Goal: Information Seeking & Learning: Learn about a topic

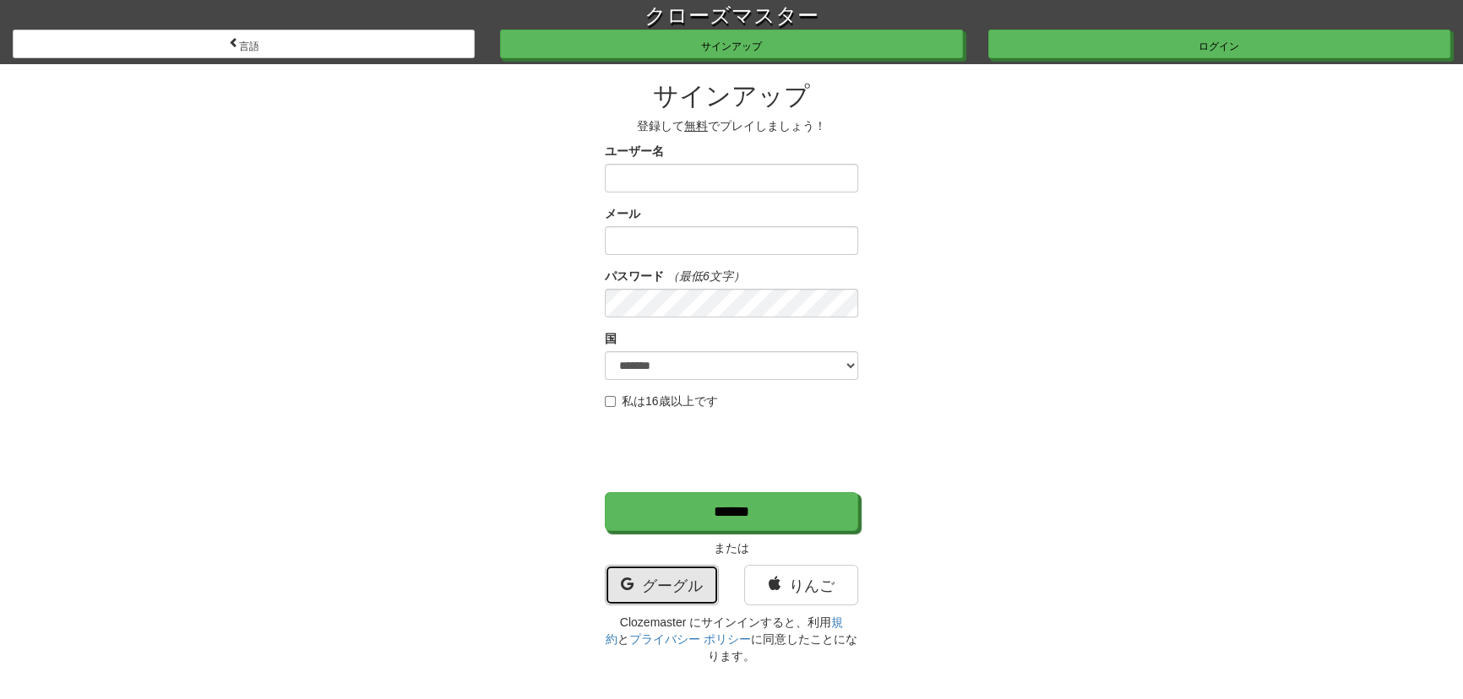
click at [655, 586] on font "グーグル" at bounding box center [672, 586] width 61 height 17
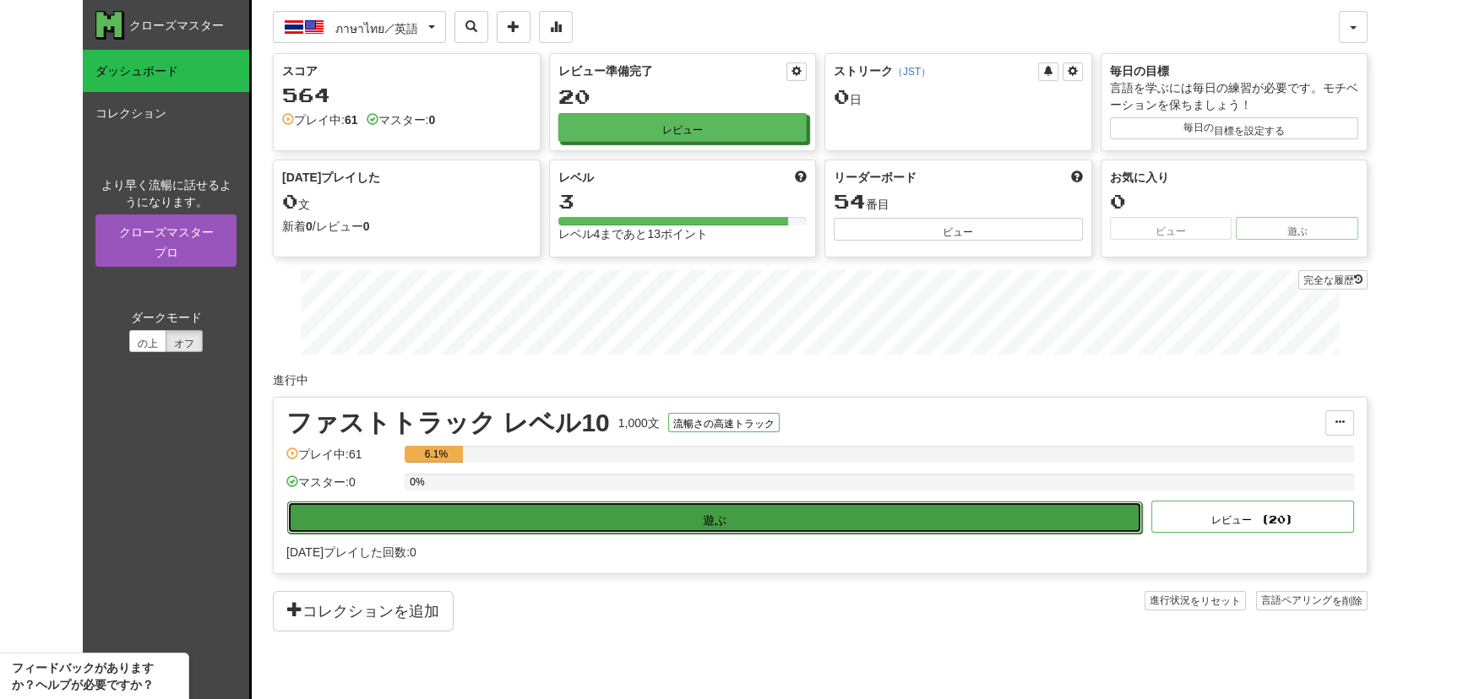
click at [796, 510] on button "遊ぶ" at bounding box center [714, 518] width 855 height 32
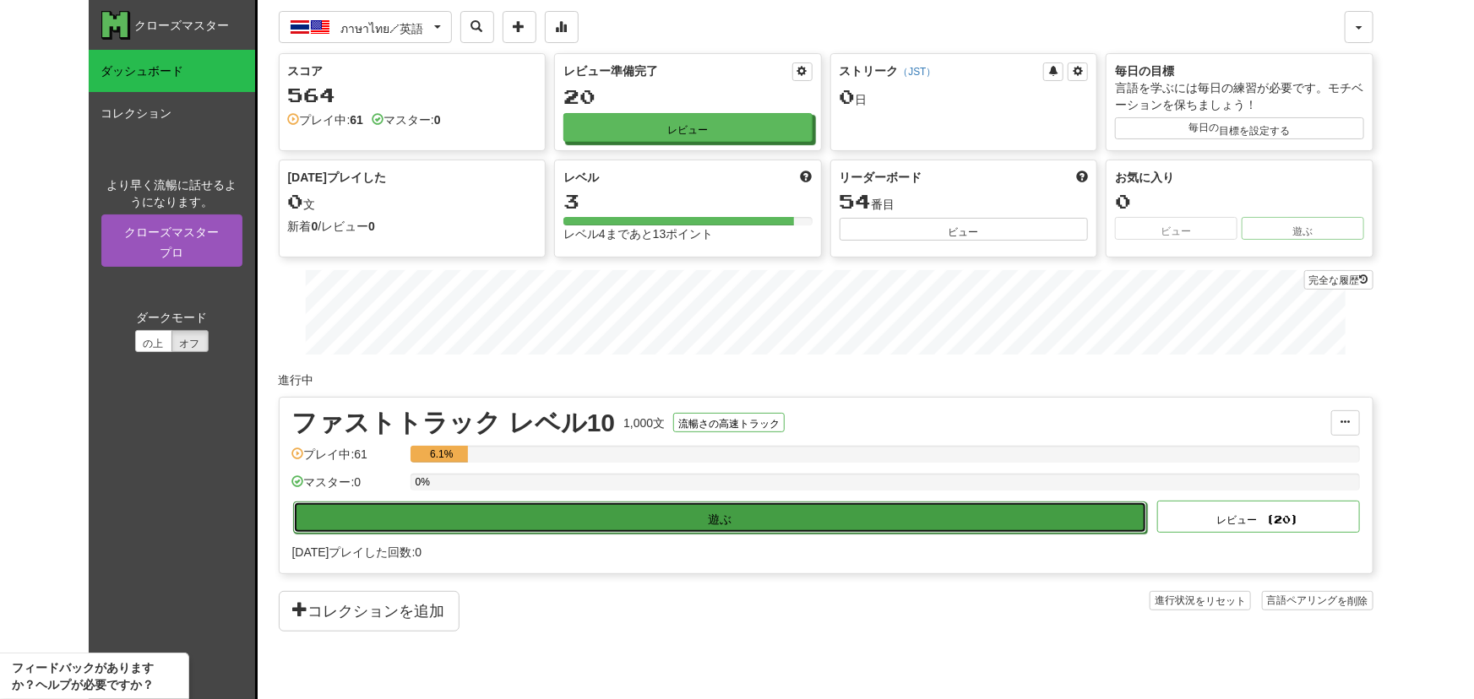
select select "**"
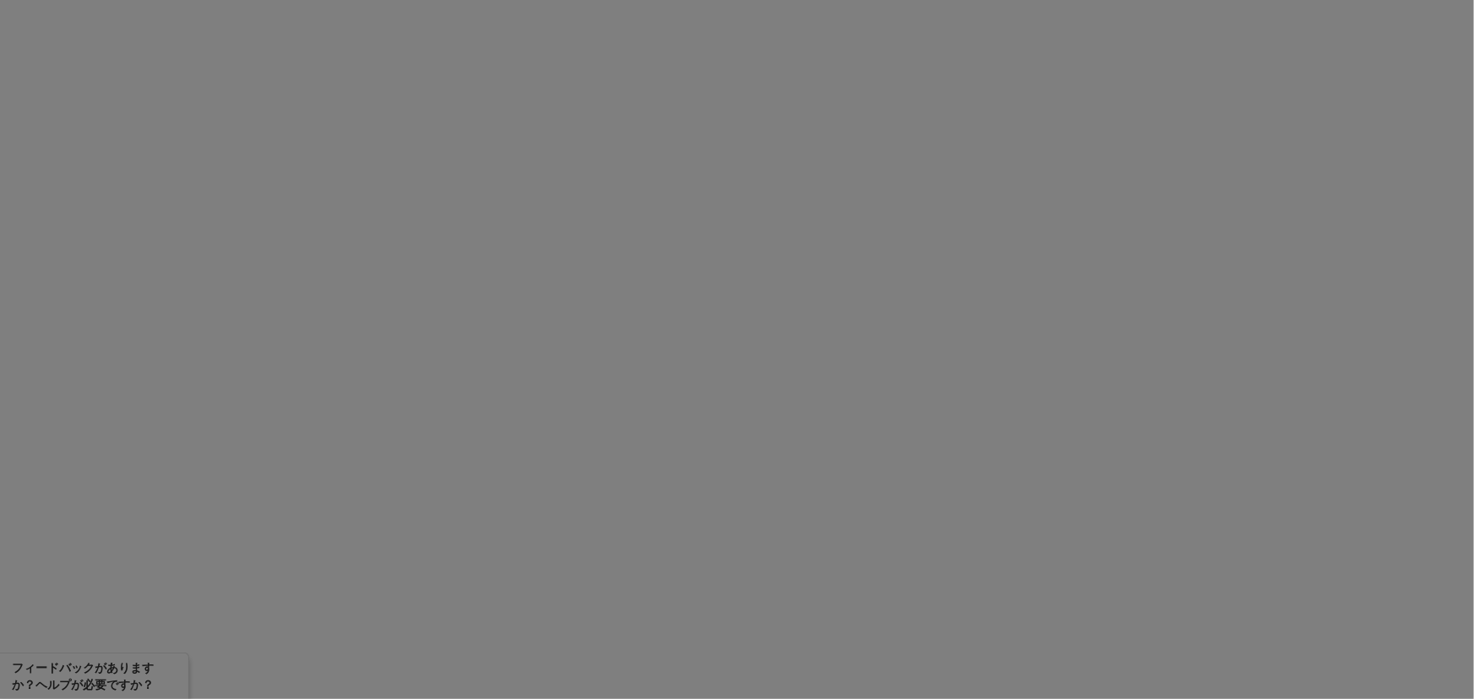
click at [1233, 415] on div at bounding box center [737, 349] width 1474 height 699
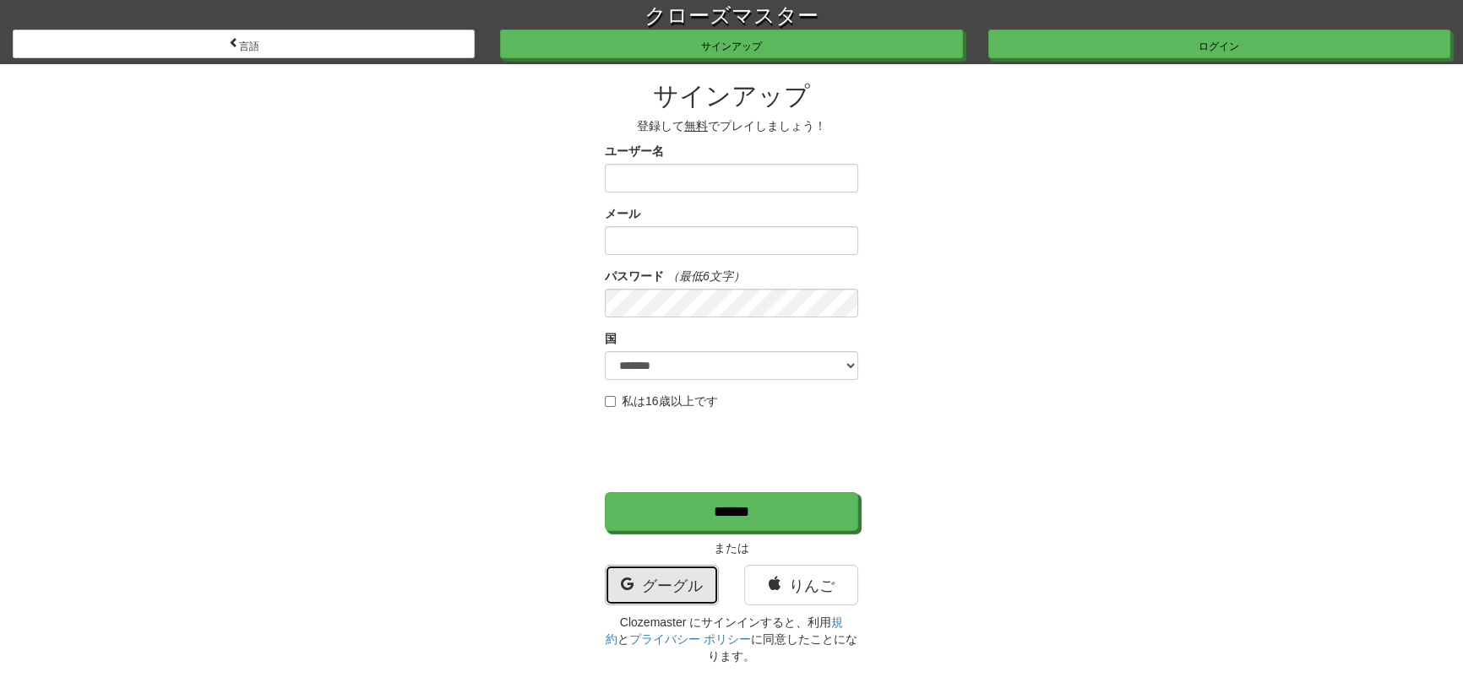
click at [691, 579] on font "グーグル" at bounding box center [672, 586] width 61 height 17
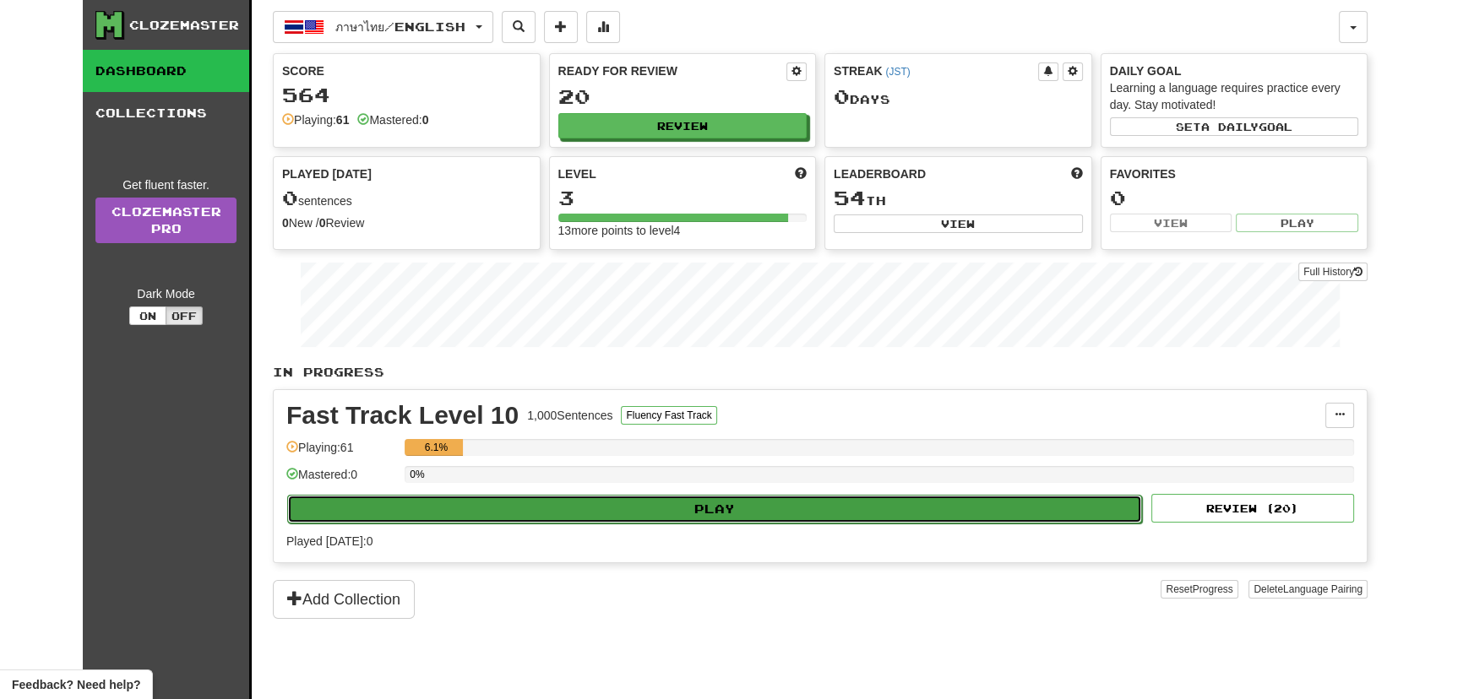
click at [742, 503] on button "Play" at bounding box center [714, 509] width 855 height 29
select select "**"
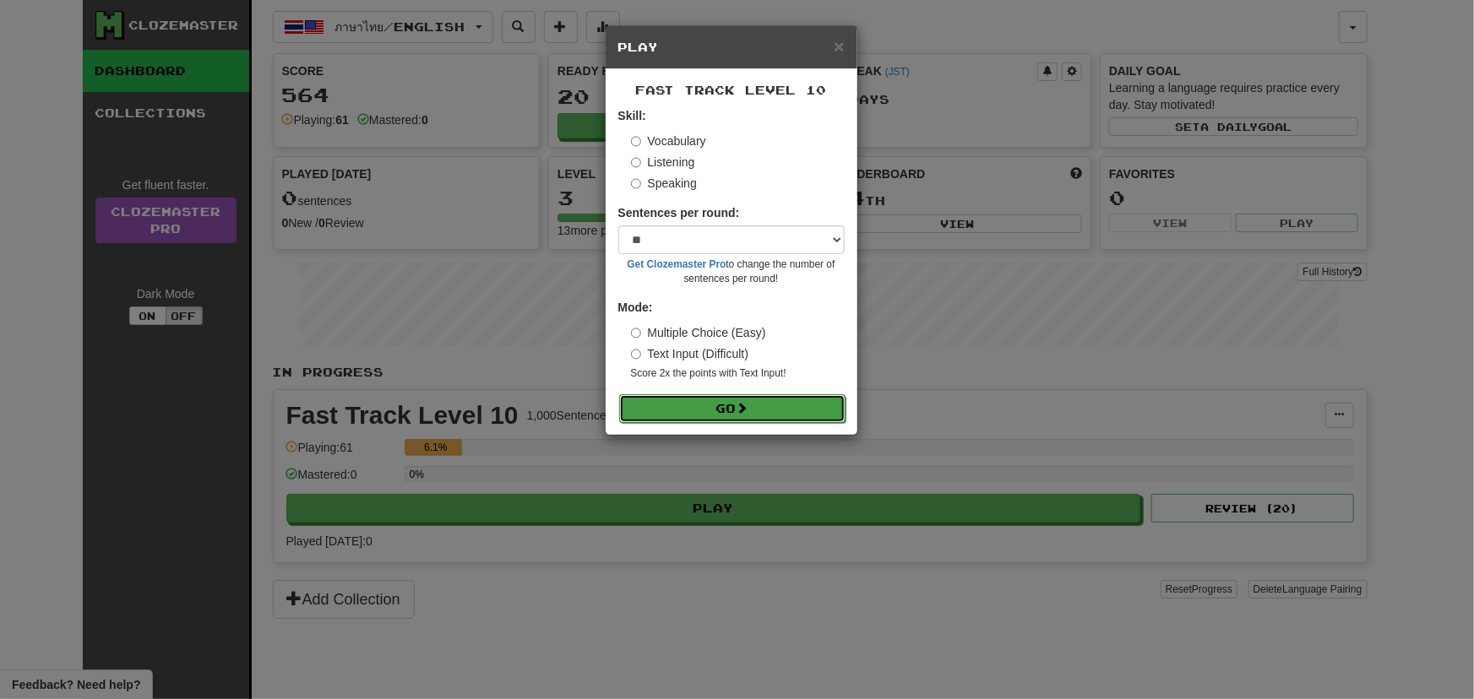
click at [783, 411] on button "Go" at bounding box center [732, 408] width 226 height 29
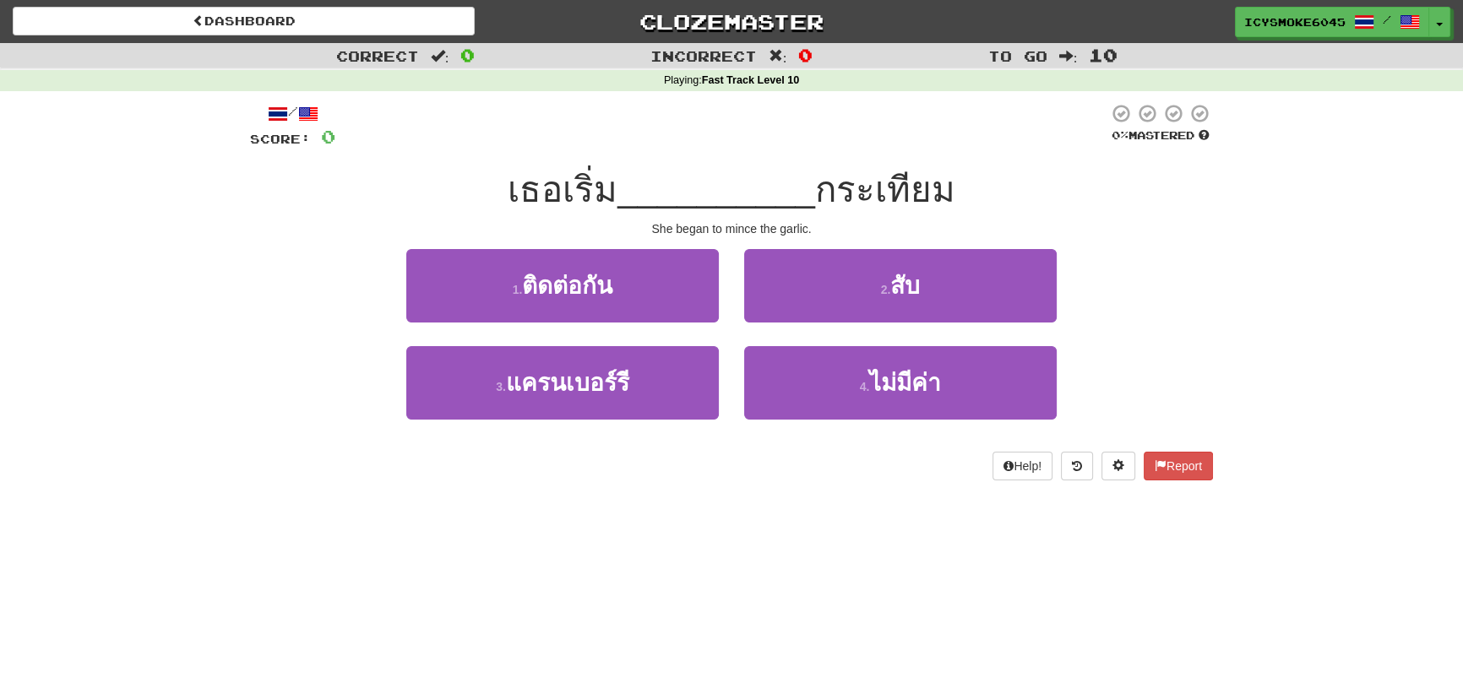
click at [1319, 226] on div "Correct : 0 Incorrect : 0 To go : 10 Playing : Fast Track Level 10 / Score: 0 0…" at bounding box center [731, 273] width 1463 height 461
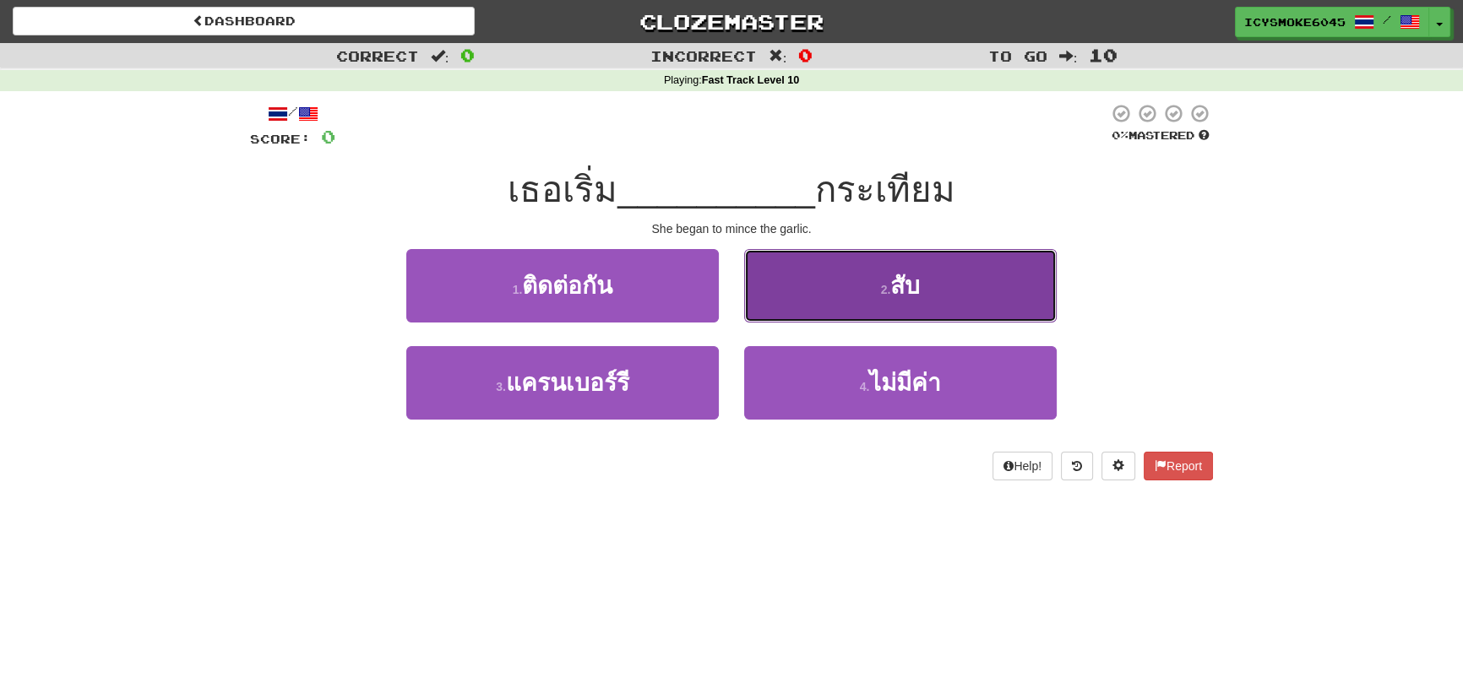
click at [901, 280] on span "สับ" at bounding box center [905, 286] width 30 height 26
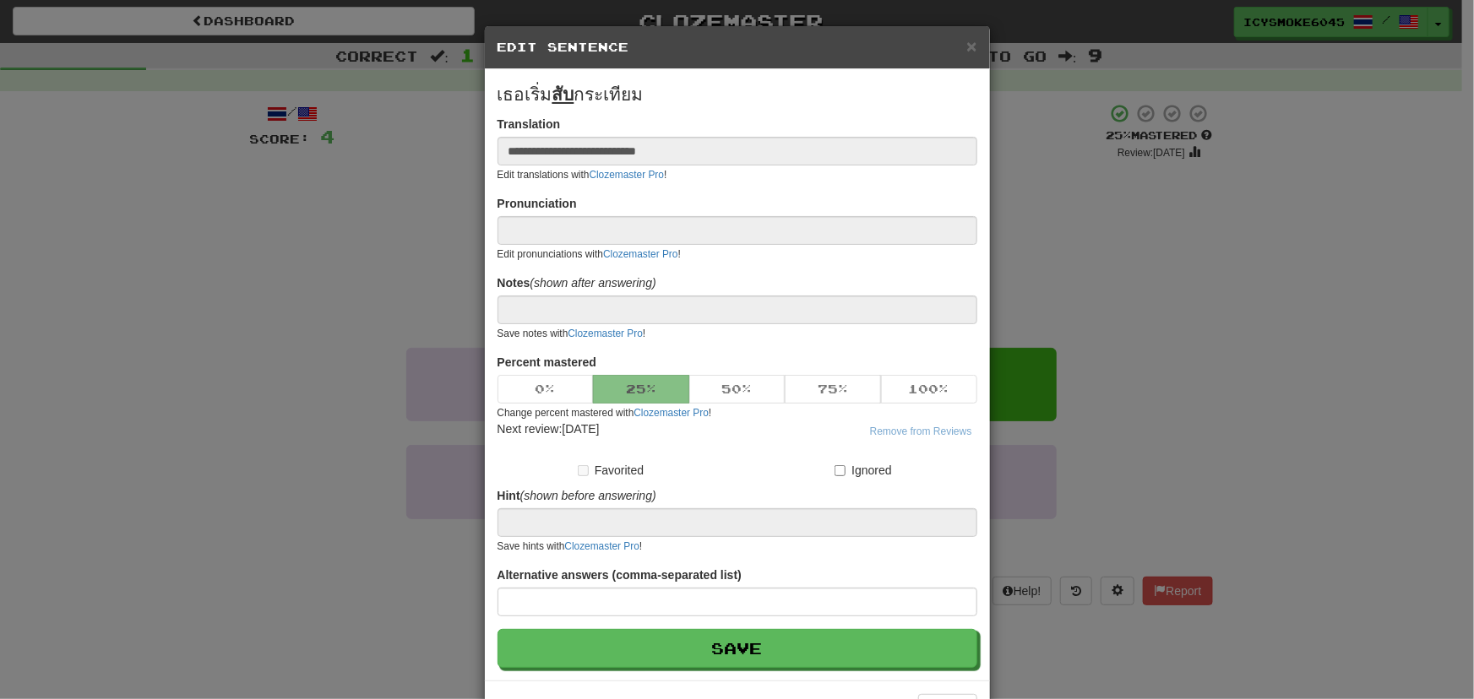
click at [1295, 450] on div "**********" at bounding box center [737, 349] width 1474 height 699
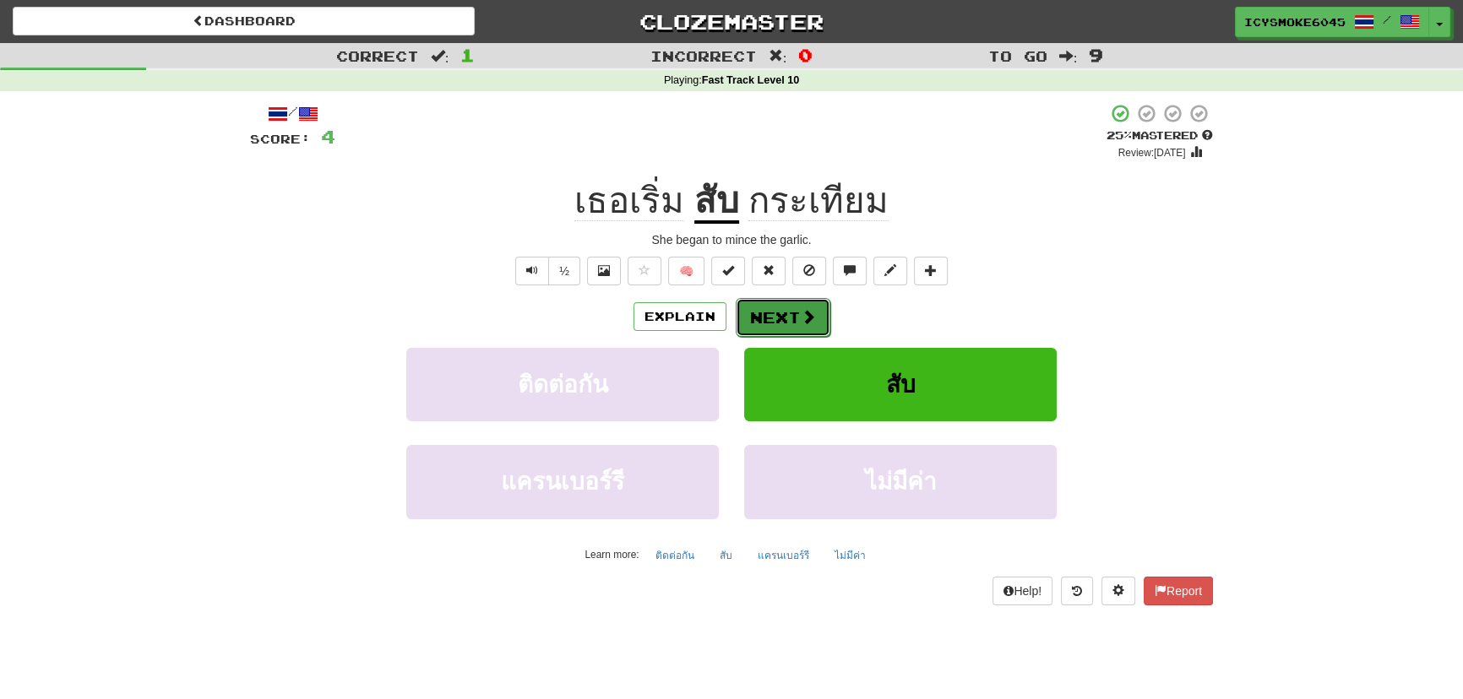
click at [797, 318] on button "Next" at bounding box center [783, 317] width 95 height 39
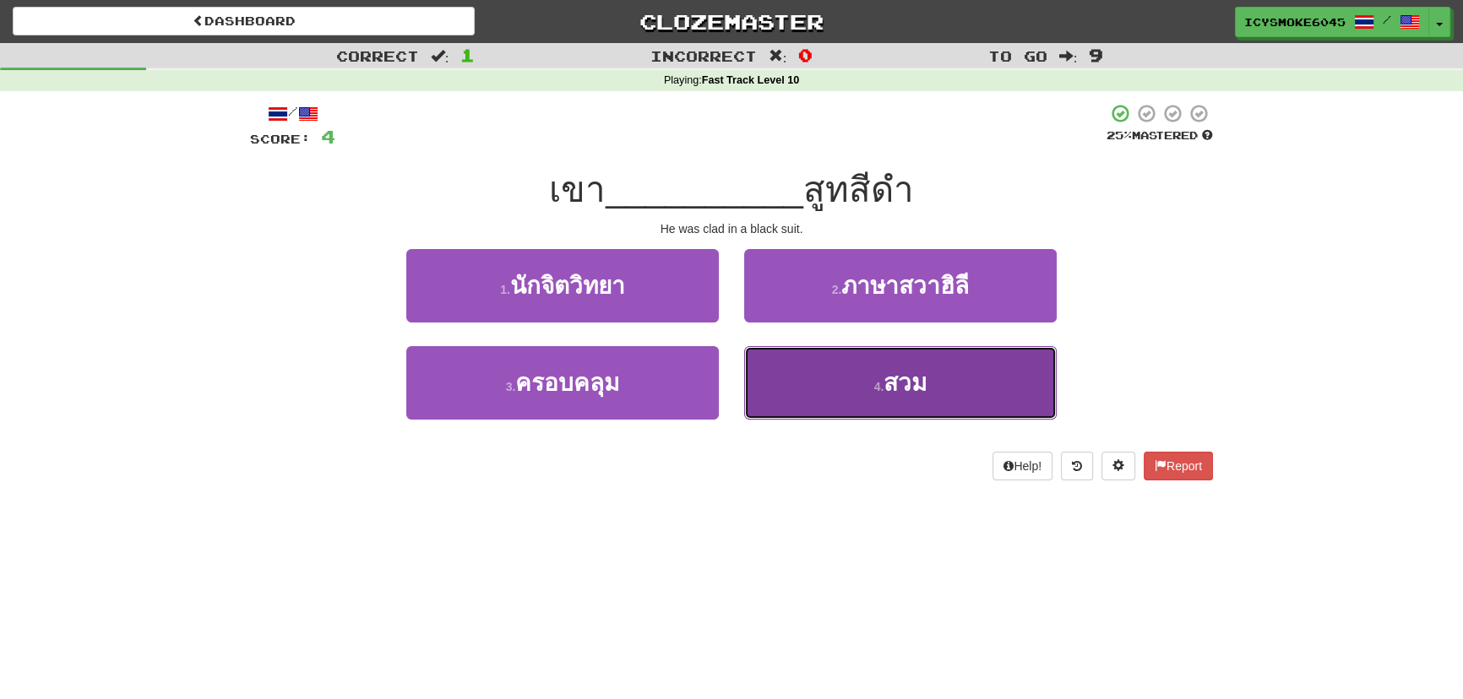
click at [922, 384] on span "สวม" at bounding box center [905, 383] width 43 height 26
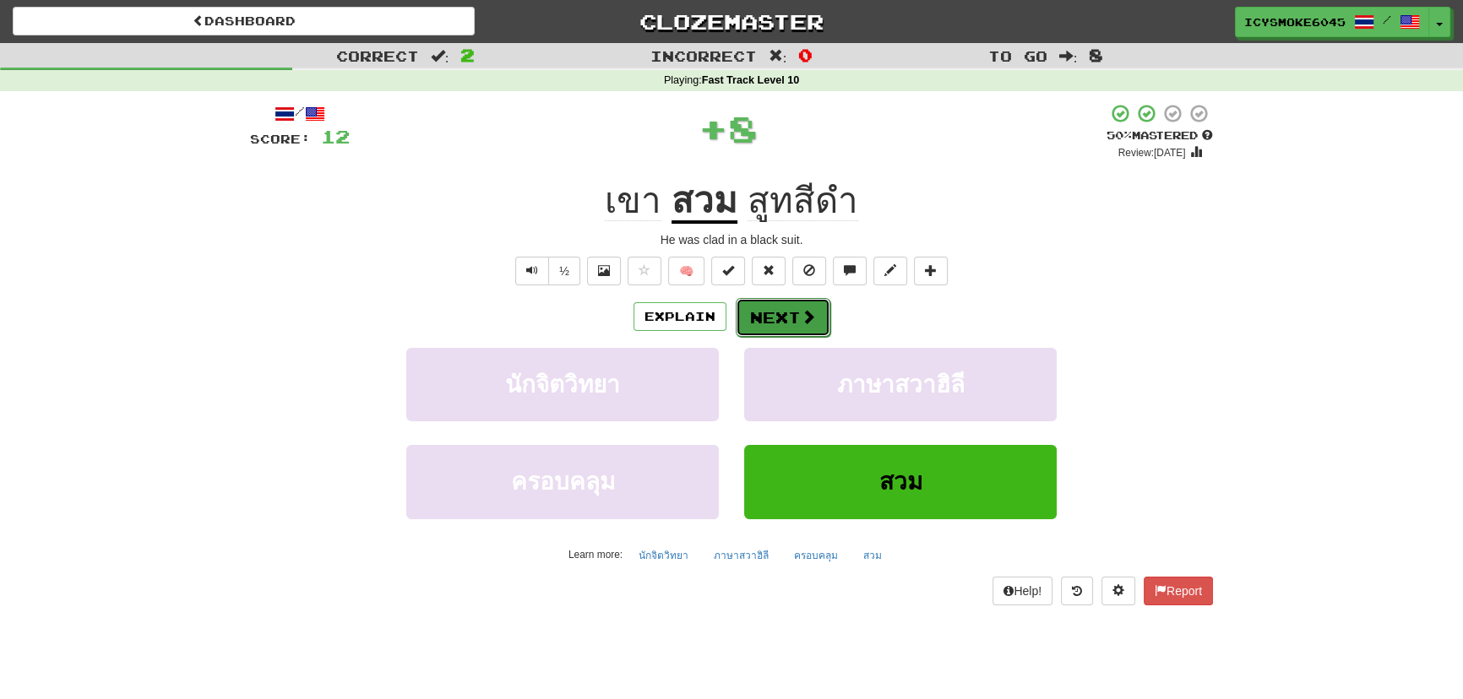
click at [817, 308] on button "Next" at bounding box center [783, 317] width 95 height 39
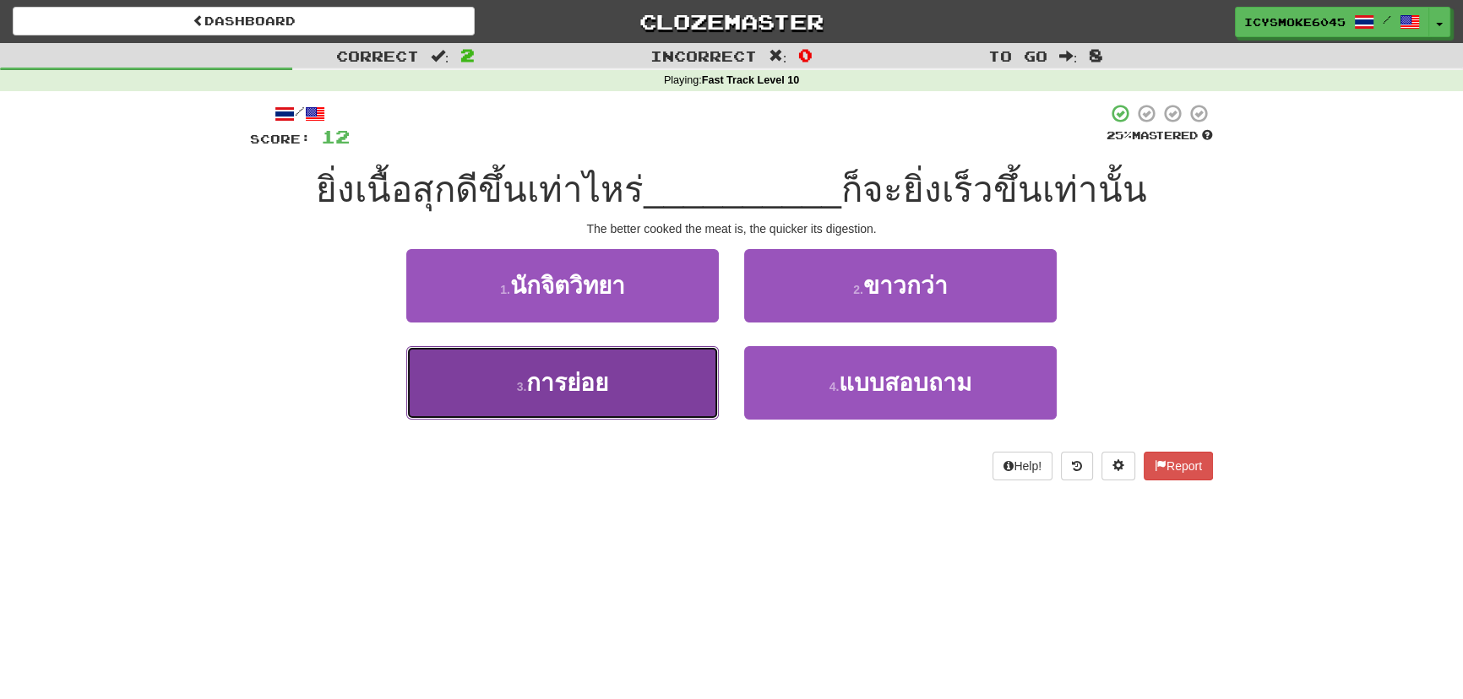
click at [633, 396] on button "3 . การย่อย" at bounding box center [562, 382] width 313 height 73
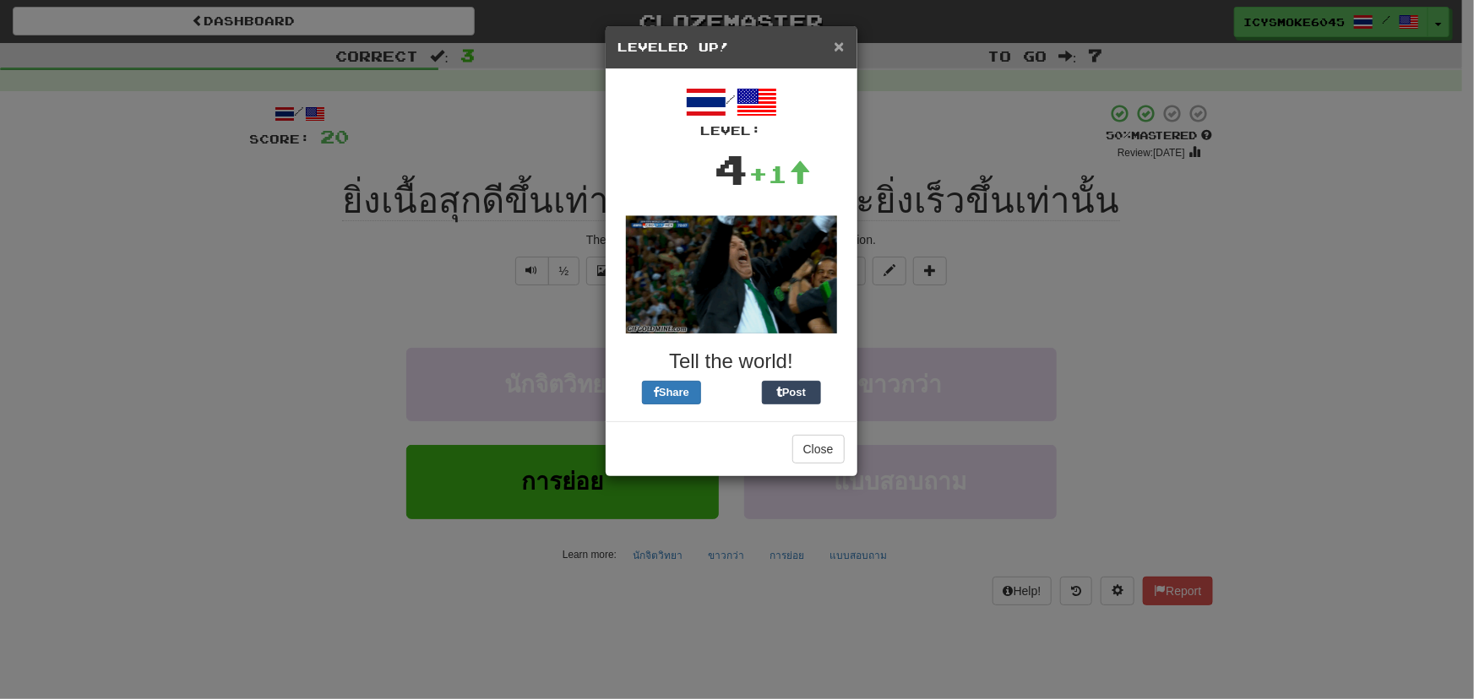
click at [843, 39] on span "×" at bounding box center [839, 45] width 10 height 19
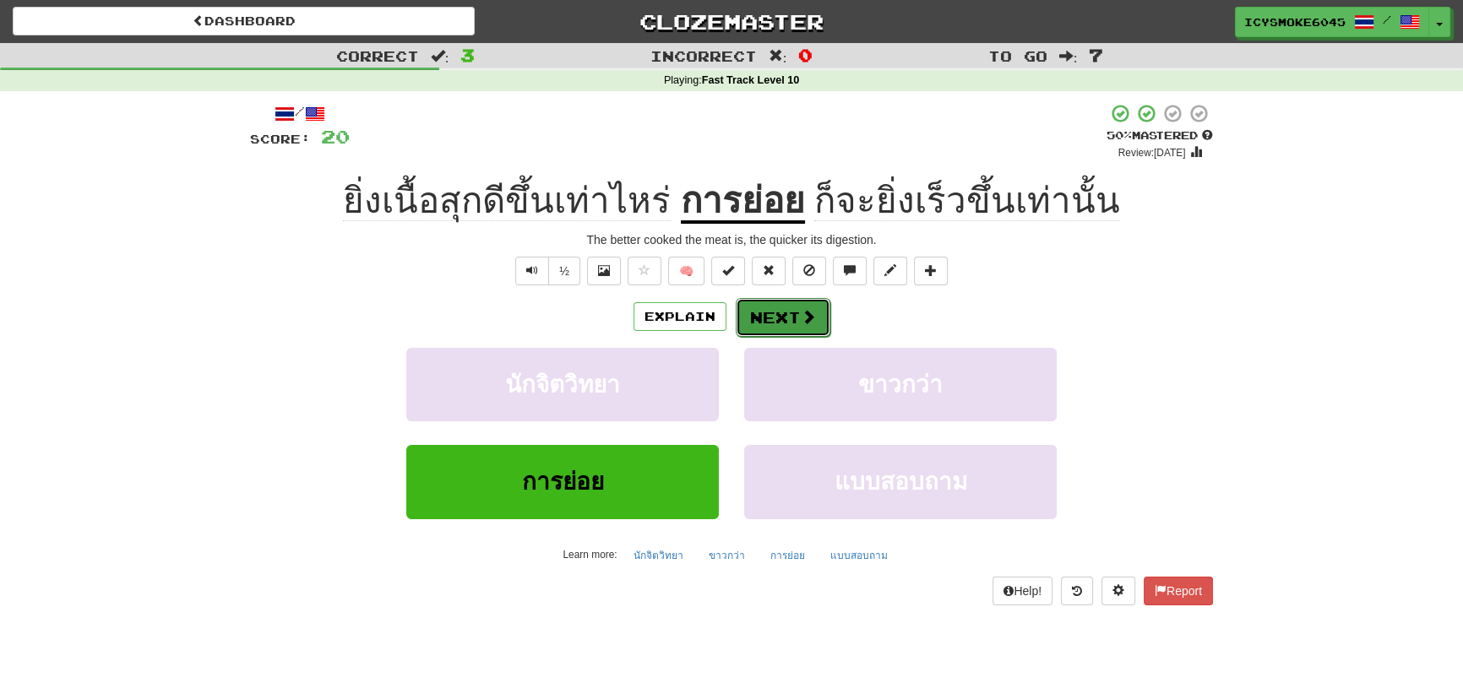
click at [777, 318] on button "Next" at bounding box center [783, 317] width 95 height 39
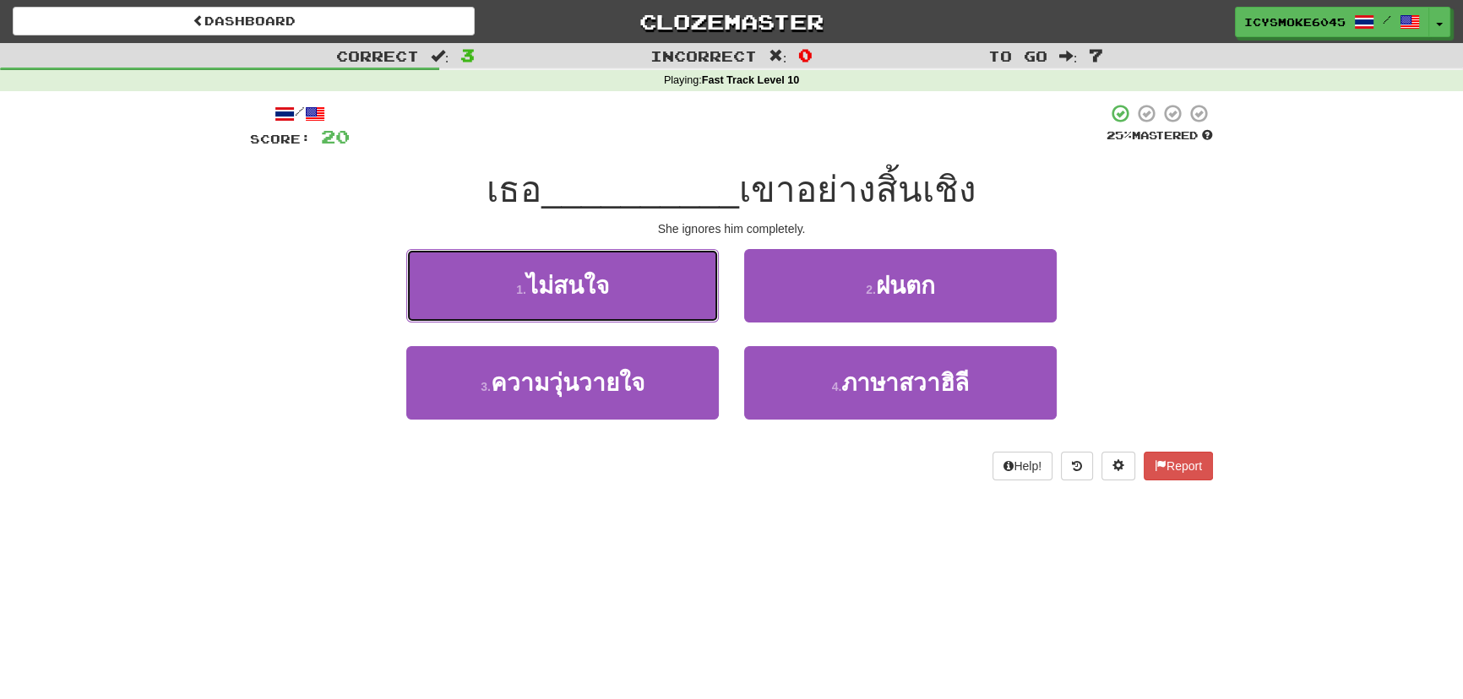
click at [555, 291] on span "ไม่สนใจ" at bounding box center [567, 286] width 83 height 26
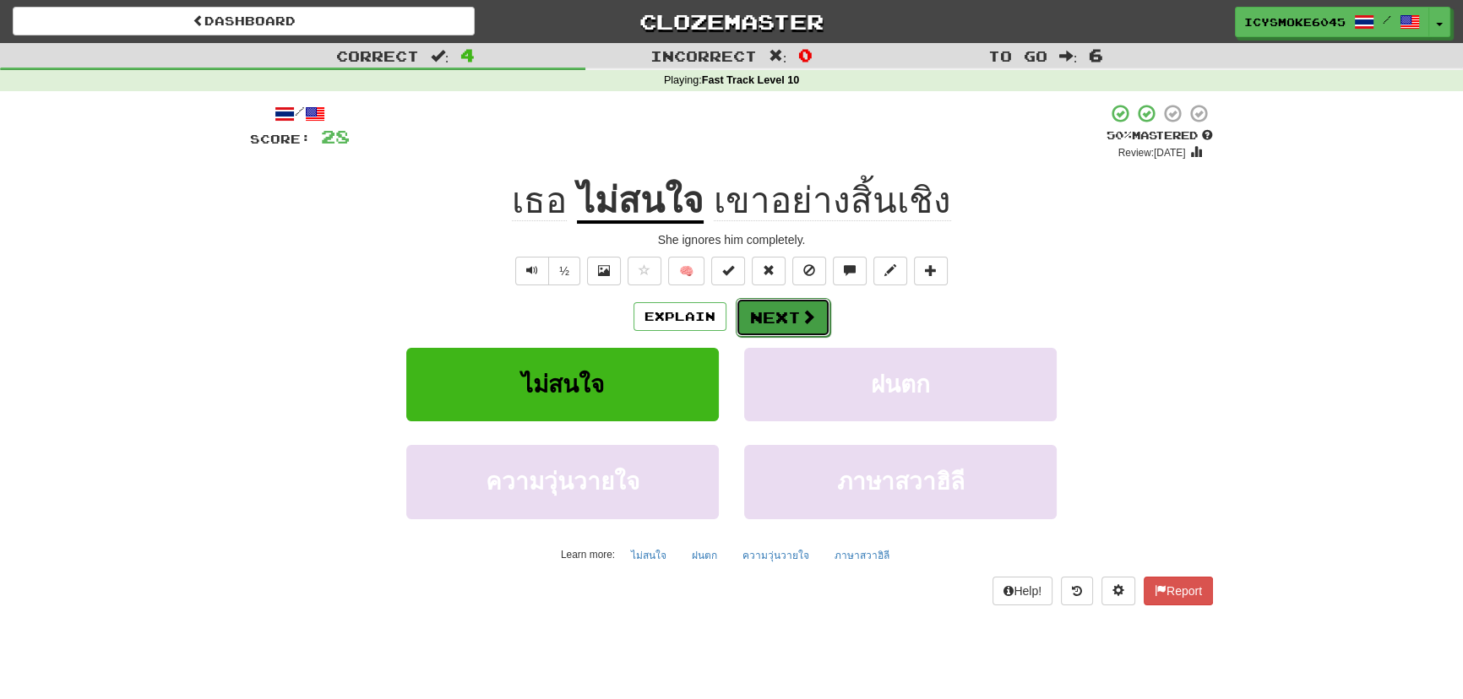
click at [786, 320] on button "Next" at bounding box center [783, 317] width 95 height 39
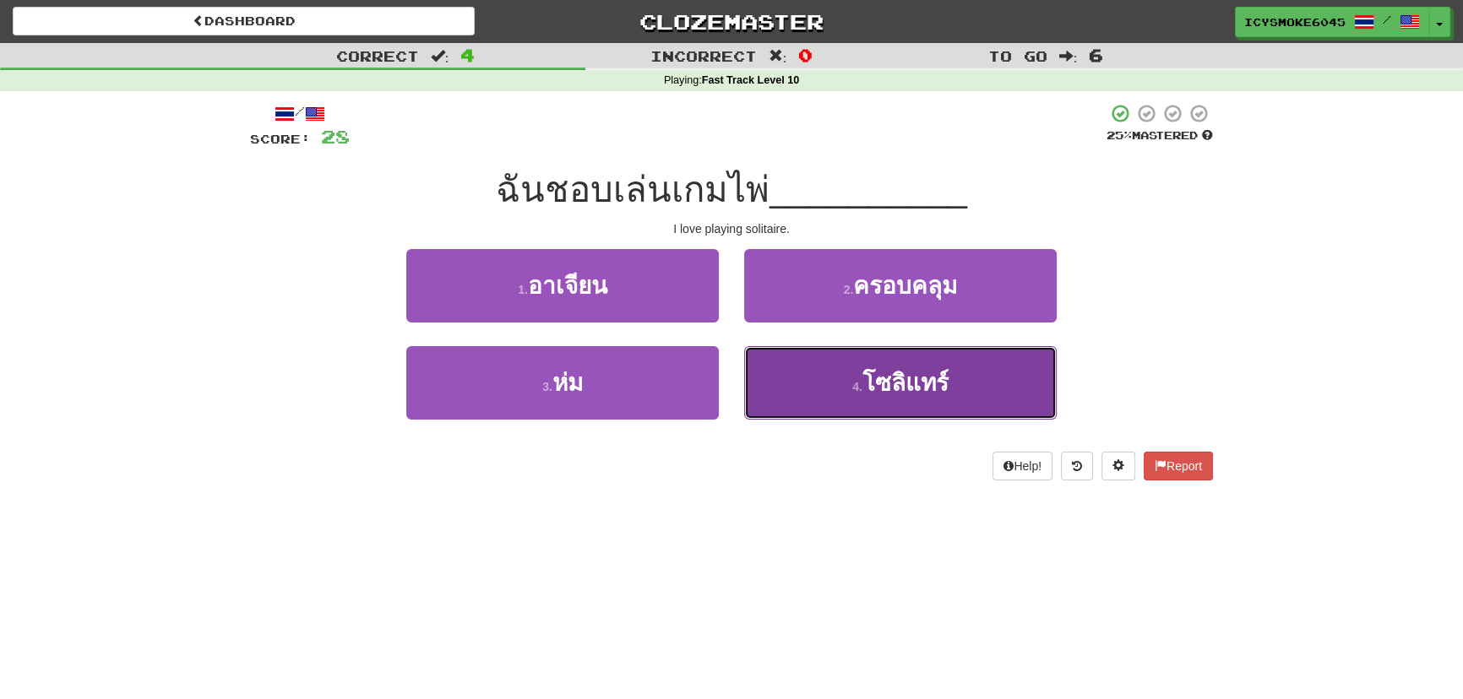
click at [895, 390] on span "โซลิแทร์" at bounding box center [905, 383] width 86 height 26
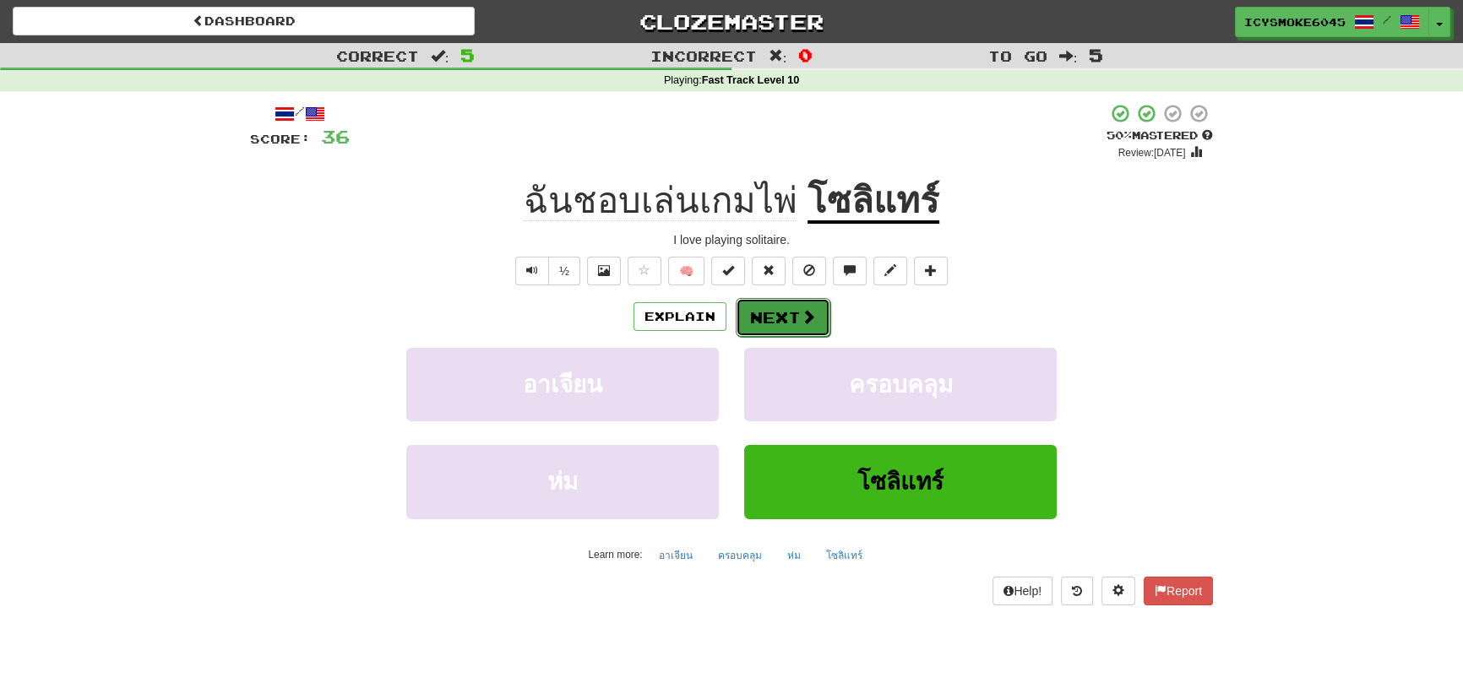
click at [811, 309] on span at bounding box center [808, 316] width 15 height 15
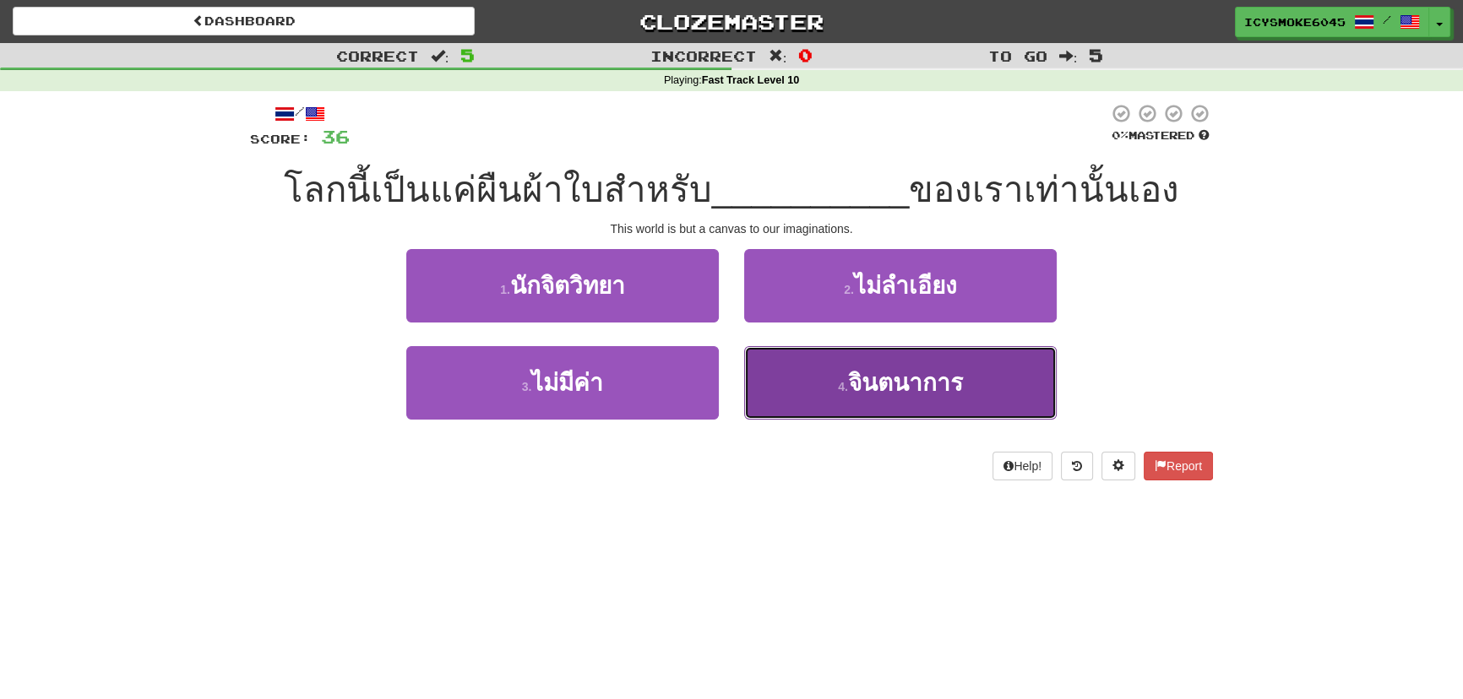
click at [915, 372] on span "จินตนาการ" at bounding box center [905, 383] width 115 height 26
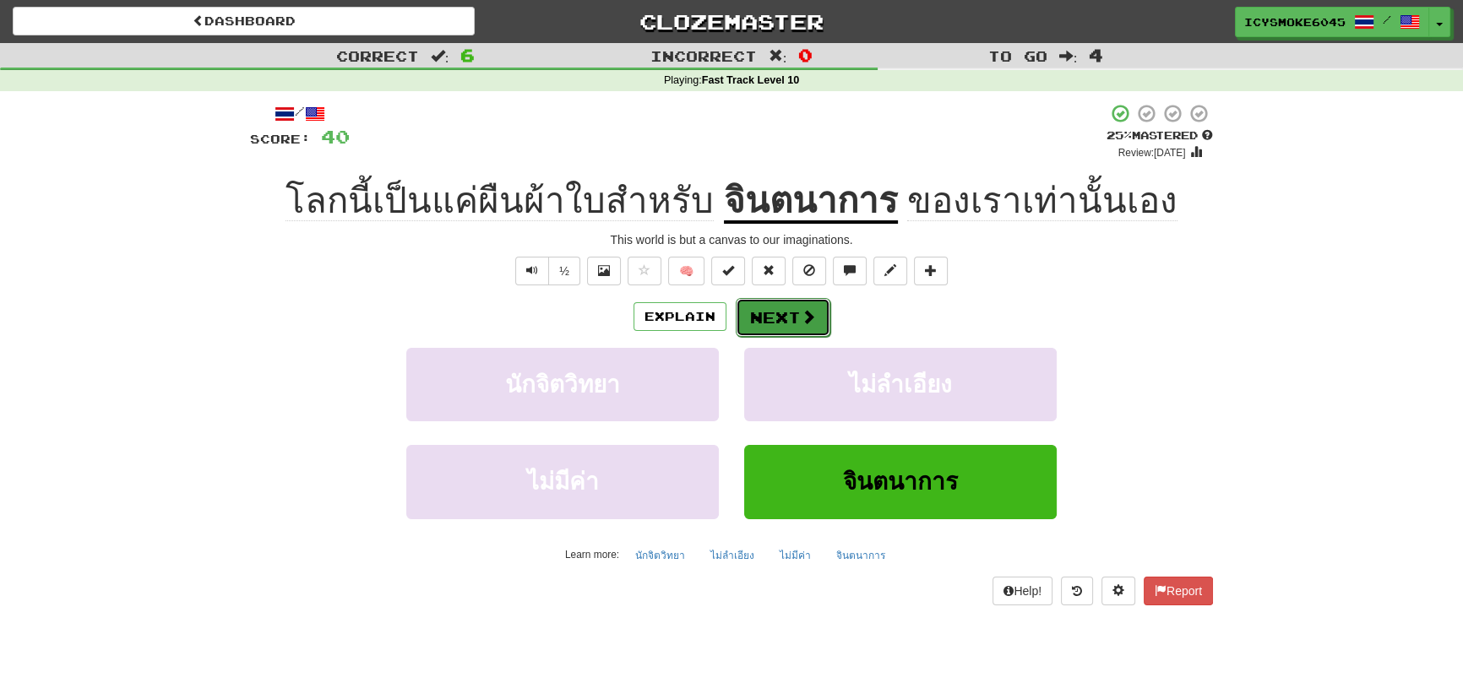
click at [785, 316] on button "Next" at bounding box center [783, 317] width 95 height 39
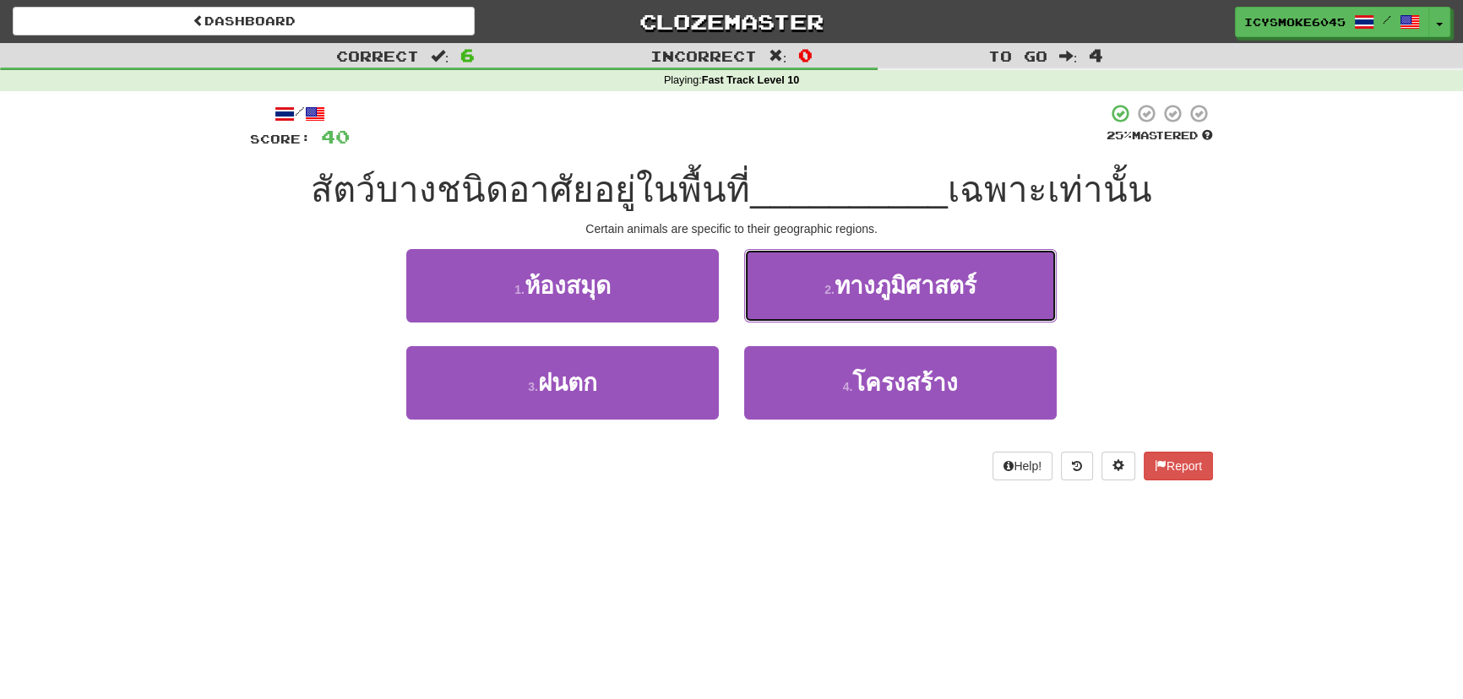
drag, startPoint x: 959, startPoint y: 293, endPoint x: 1142, endPoint y: 431, distance: 229.3
click at [959, 296] on span "ทางภูมิศาสตร์" at bounding box center [906, 286] width 142 height 26
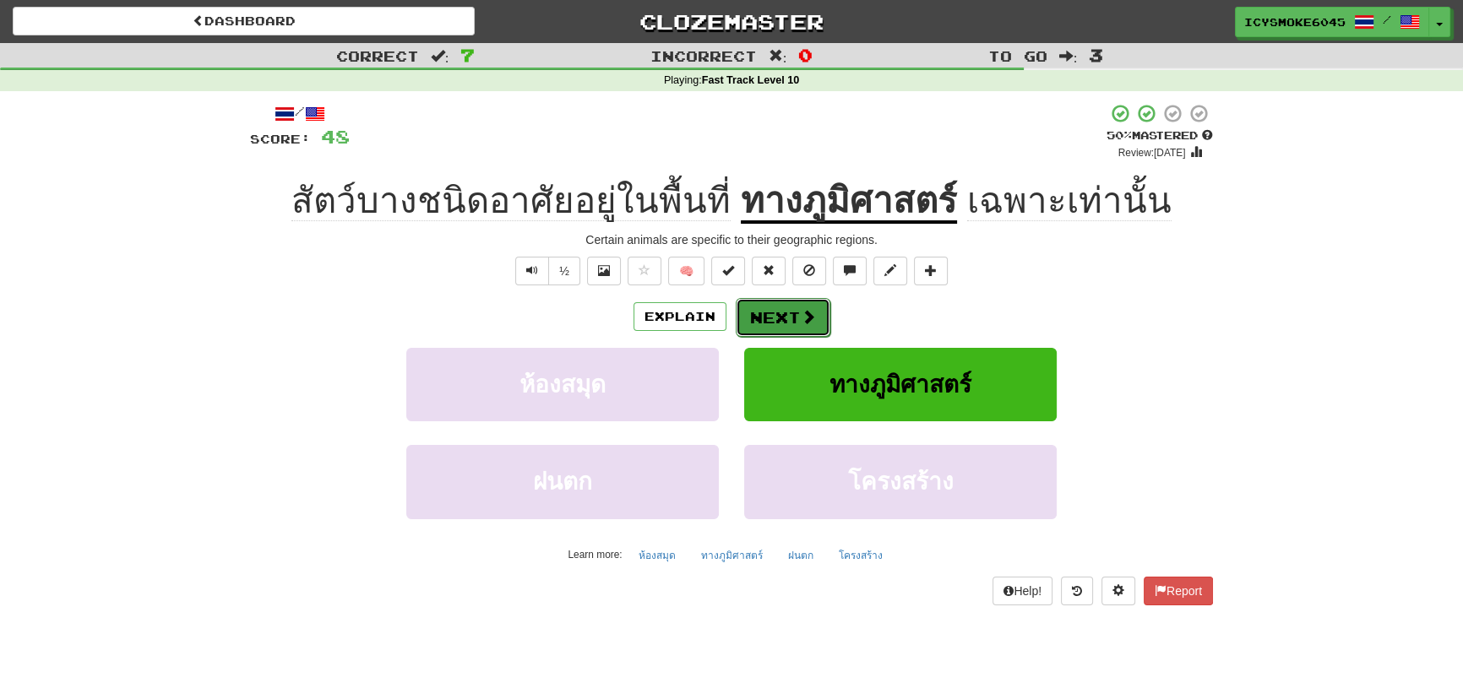
click at [804, 306] on button "Next" at bounding box center [783, 317] width 95 height 39
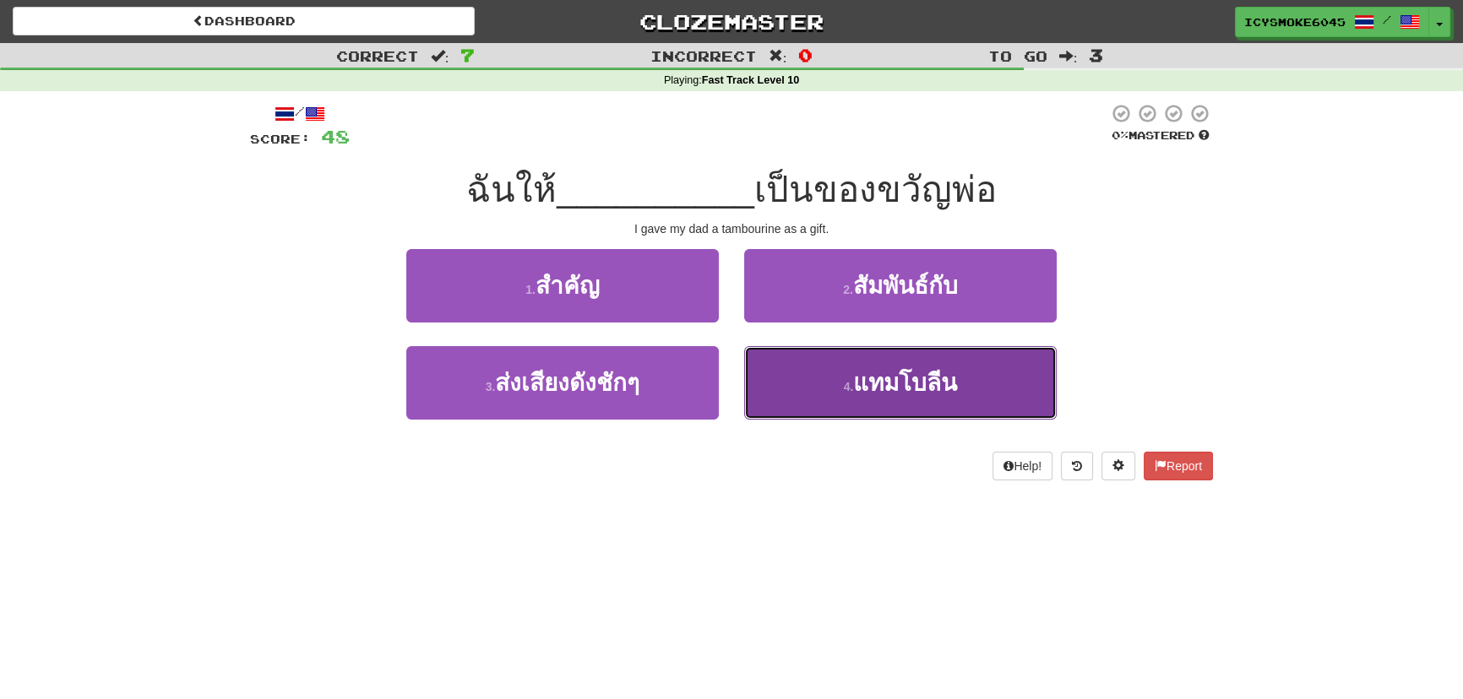
click at [903, 388] on span "แทมโบลีน" at bounding box center [905, 383] width 104 height 26
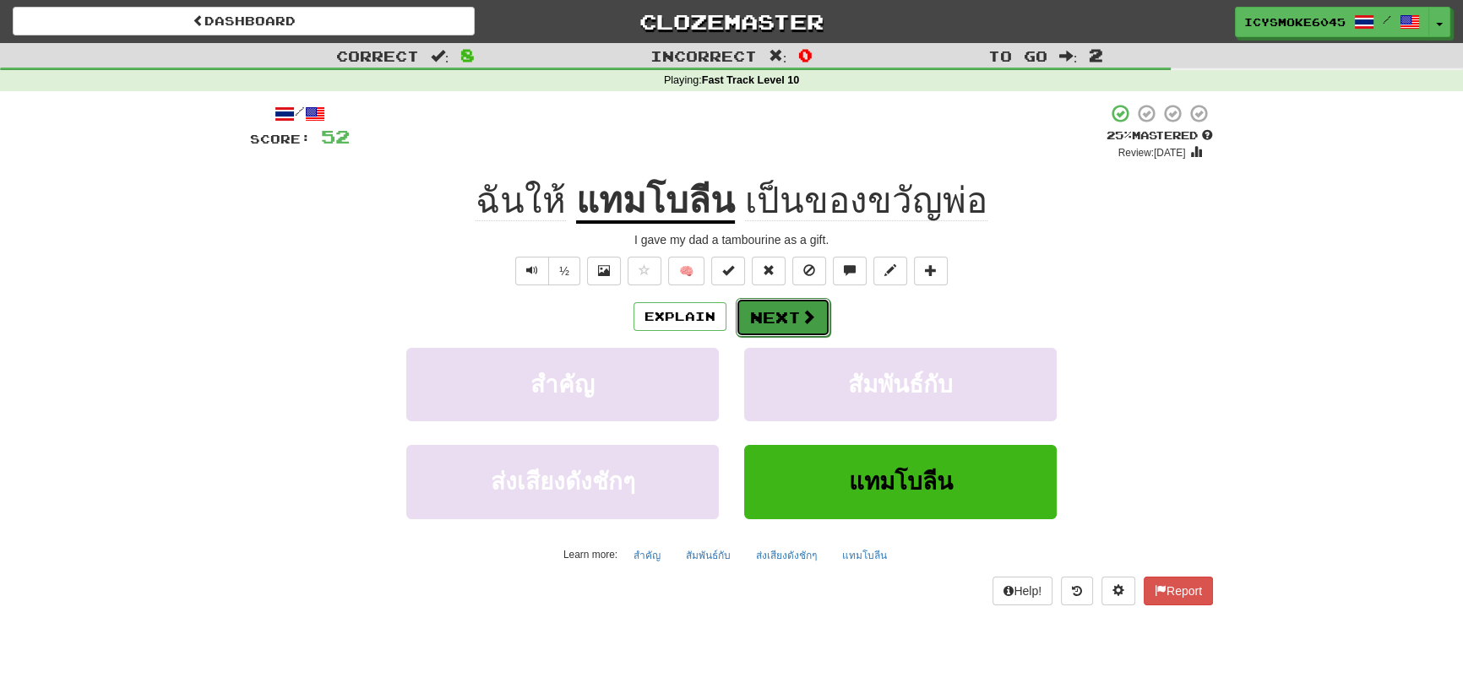
click at [787, 324] on button "Next" at bounding box center [783, 317] width 95 height 39
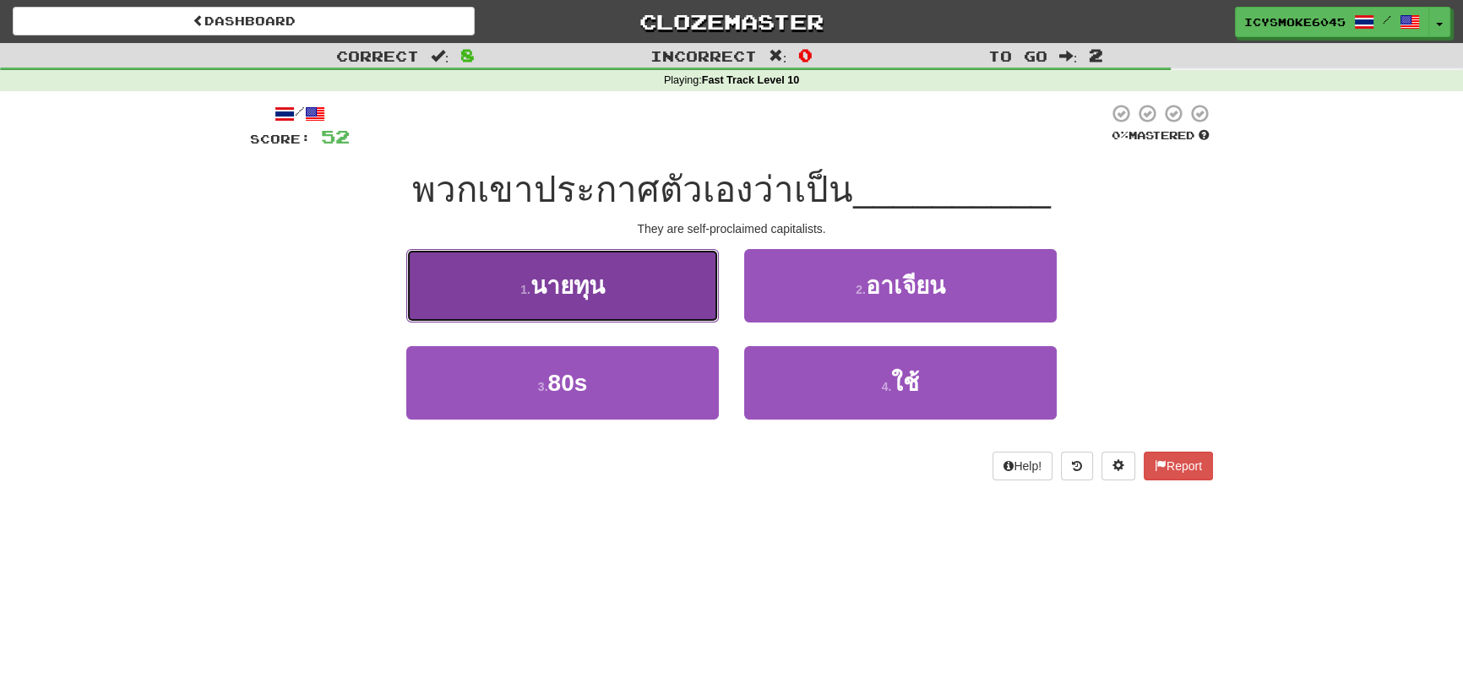
click at [579, 285] on span "นายทุน" at bounding box center [567, 286] width 74 height 26
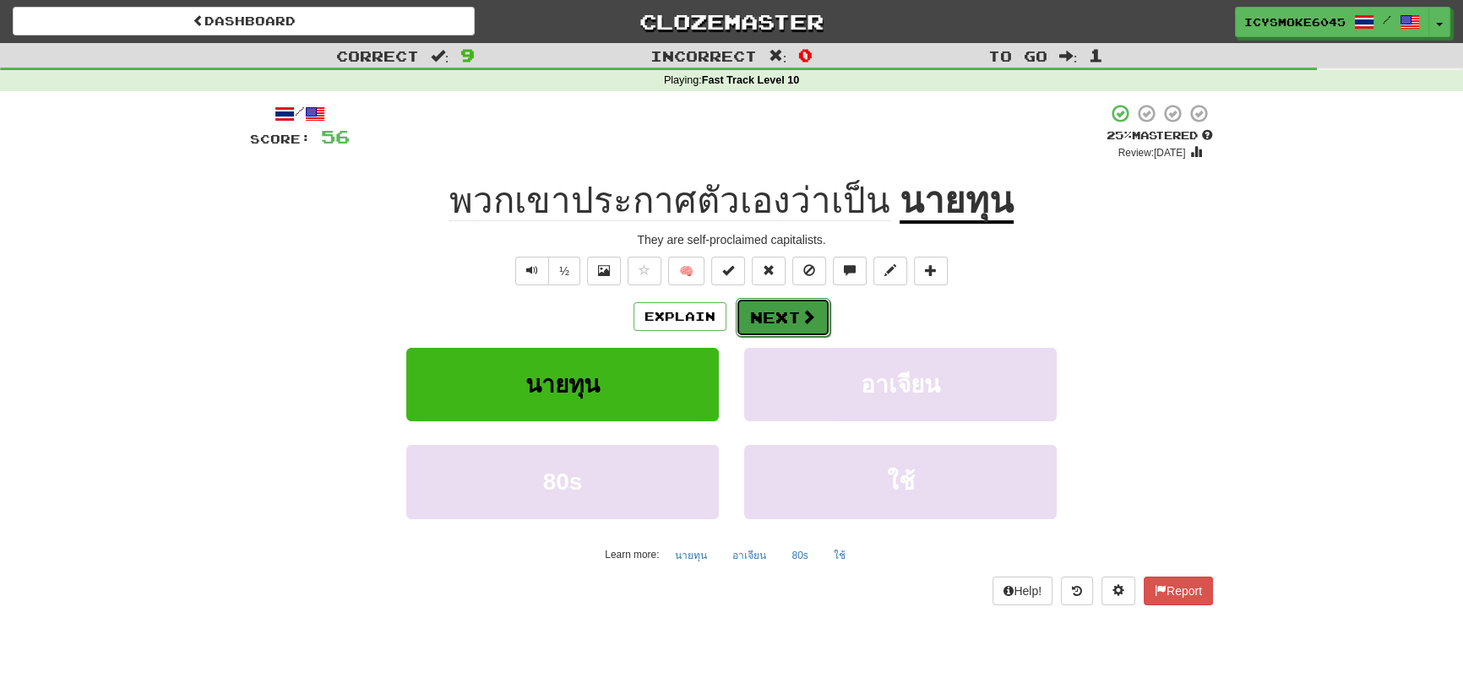
click at [775, 318] on button "Next" at bounding box center [783, 317] width 95 height 39
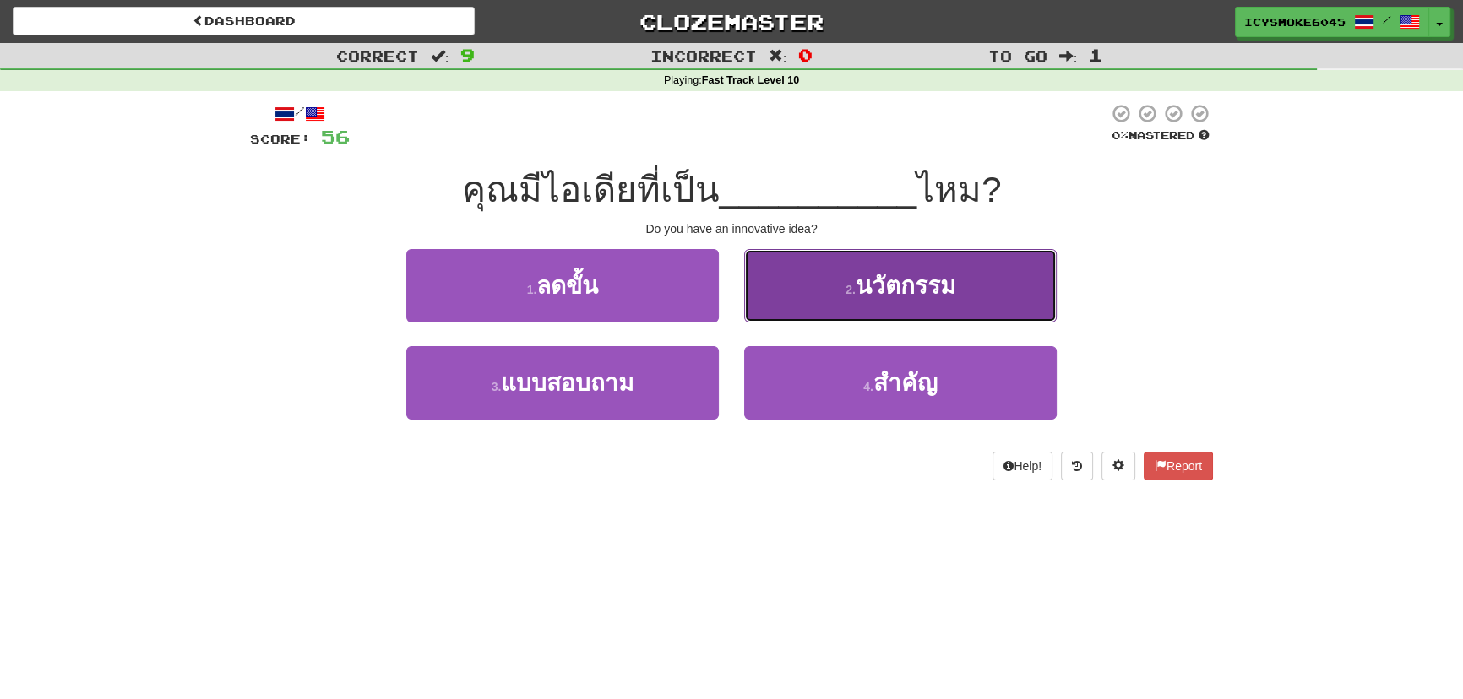
click at [900, 290] on span "นวัตกรรม" at bounding box center [906, 286] width 100 height 26
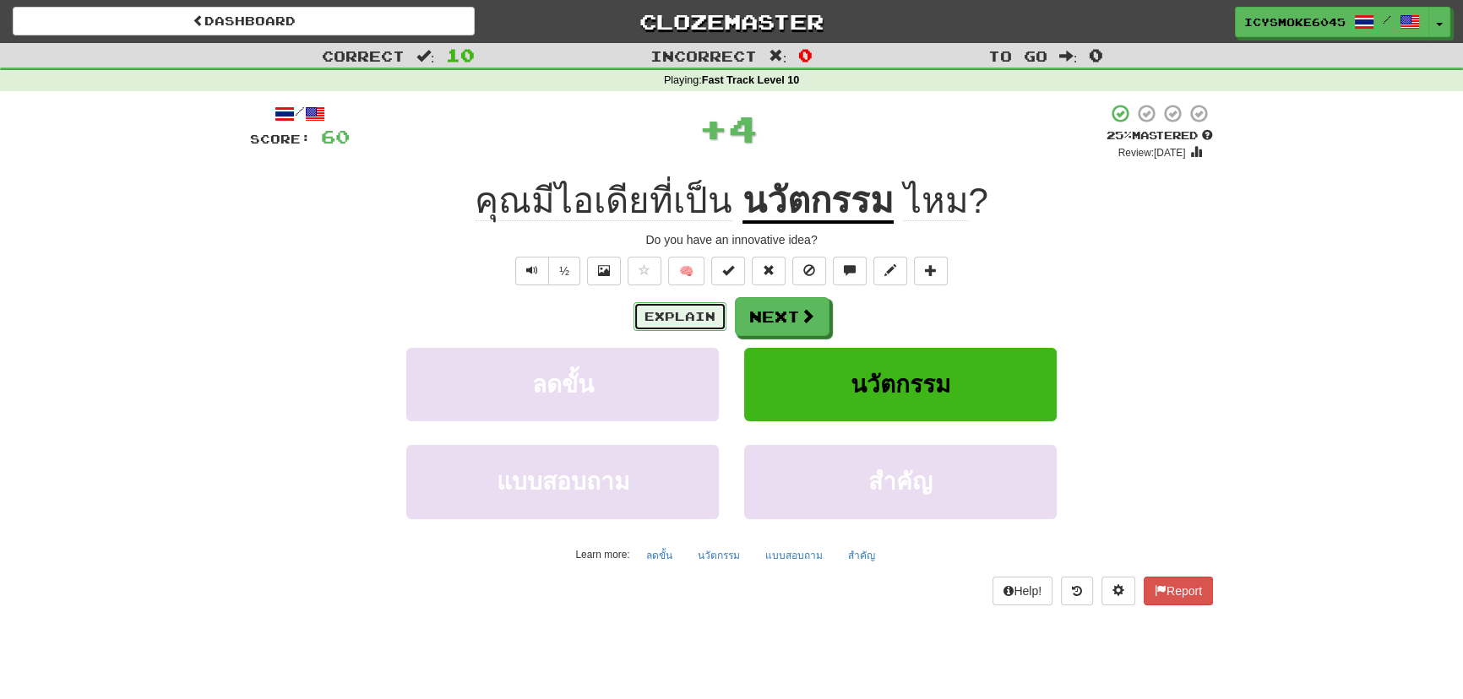
click at [673, 321] on button "Explain" at bounding box center [680, 316] width 93 height 29
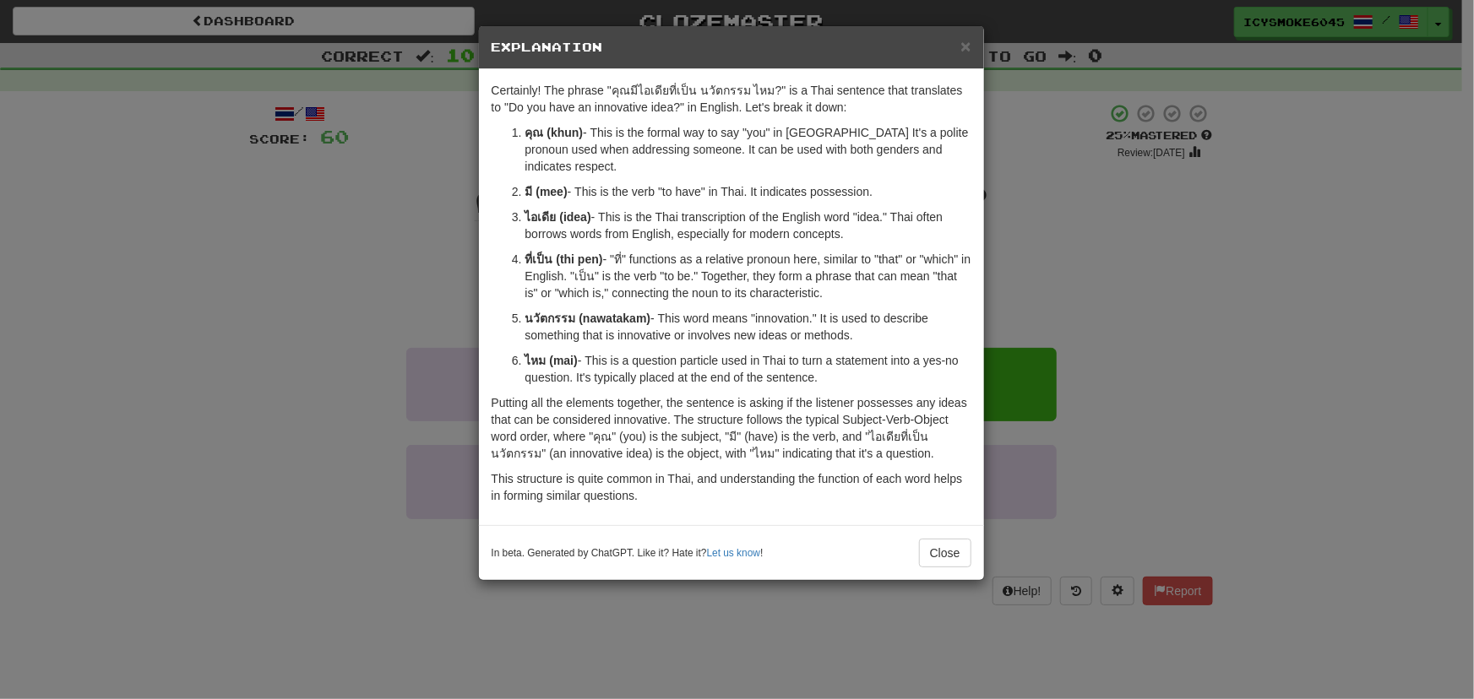
drag, startPoint x: 1212, startPoint y: 449, endPoint x: 1258, endPoint y: 468, distance: 49.3
click at [1212, 450] on div "× Explanation Certainly! The phrase "คุณมีไอเดียที่เป็น นวัตกรรม ไหม?" is a Tha…" at bounding box center [737, 349] width 1474 height 699
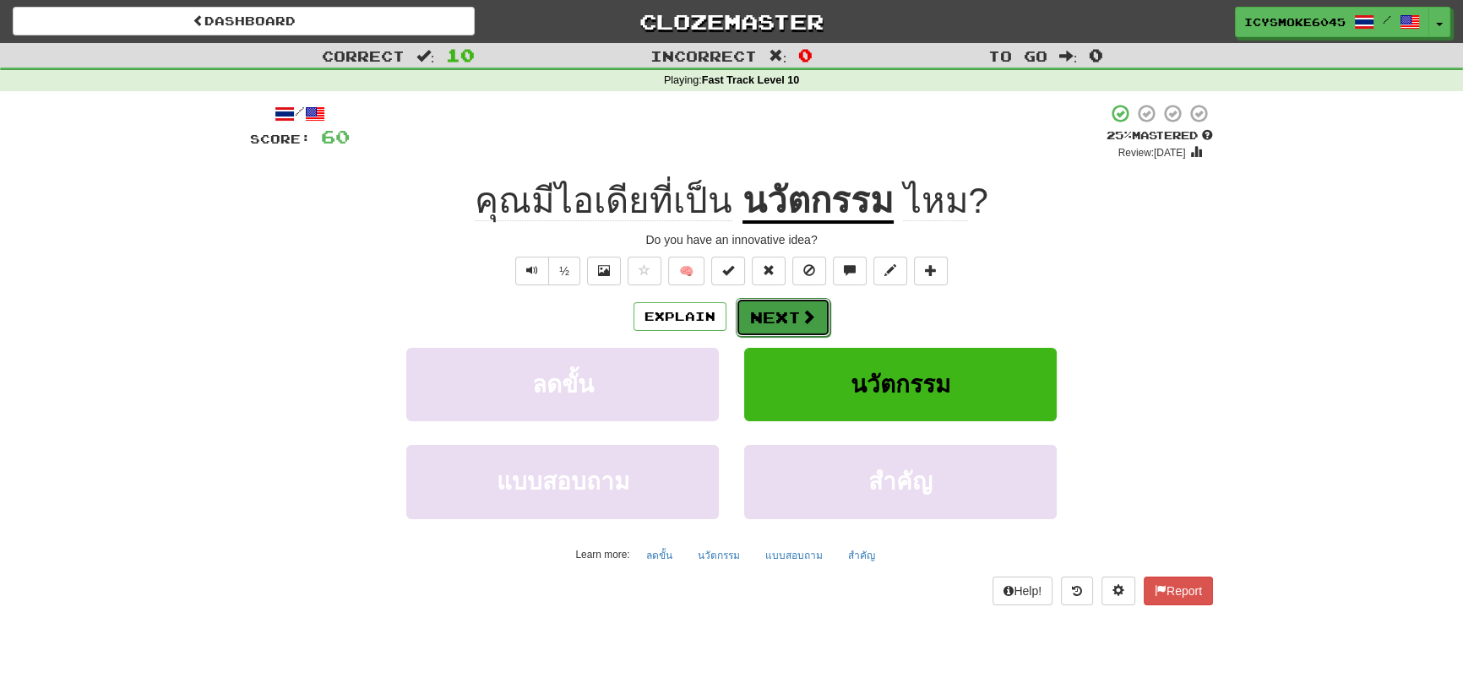
click at [813, 318] on span at bounding box center [808, 316] width 15 height 15
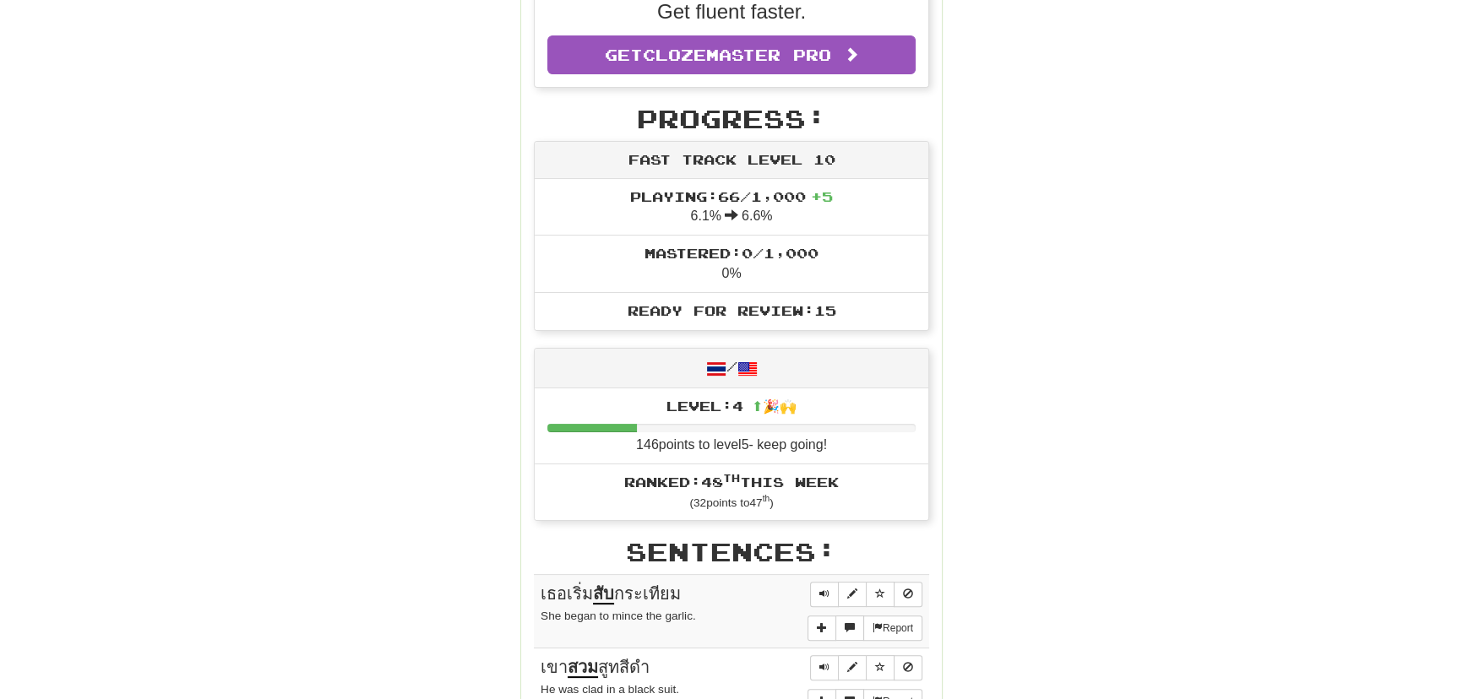
scroll to position [460, 0]
